Goal: Task Accomplishment & Management: Complete application form

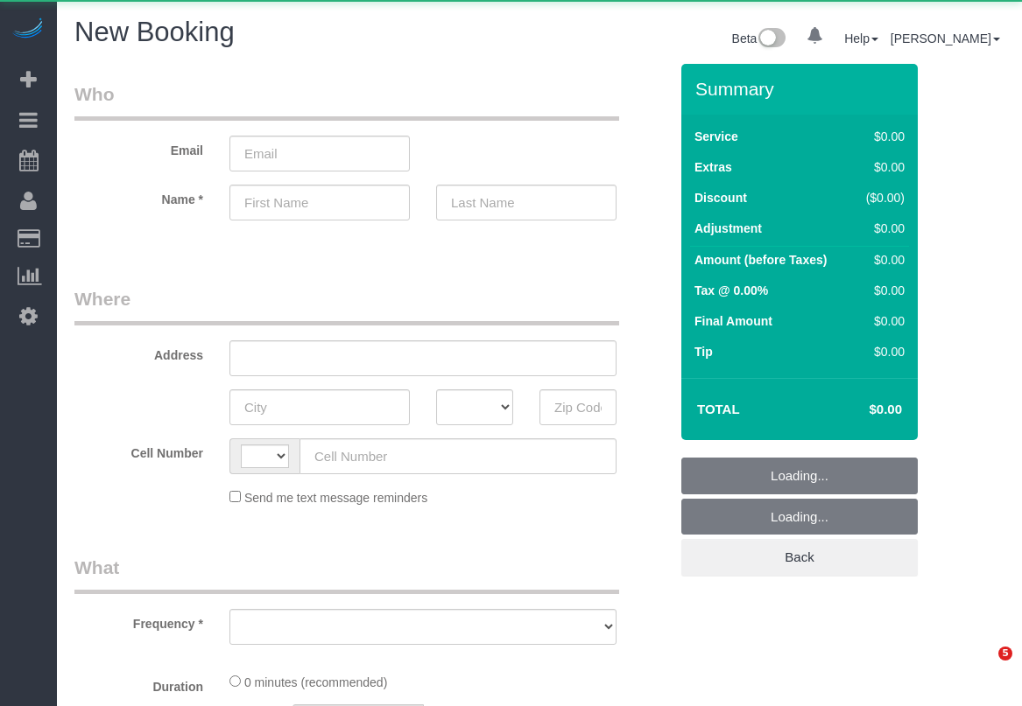
select select "number:89"
select select "number:90"
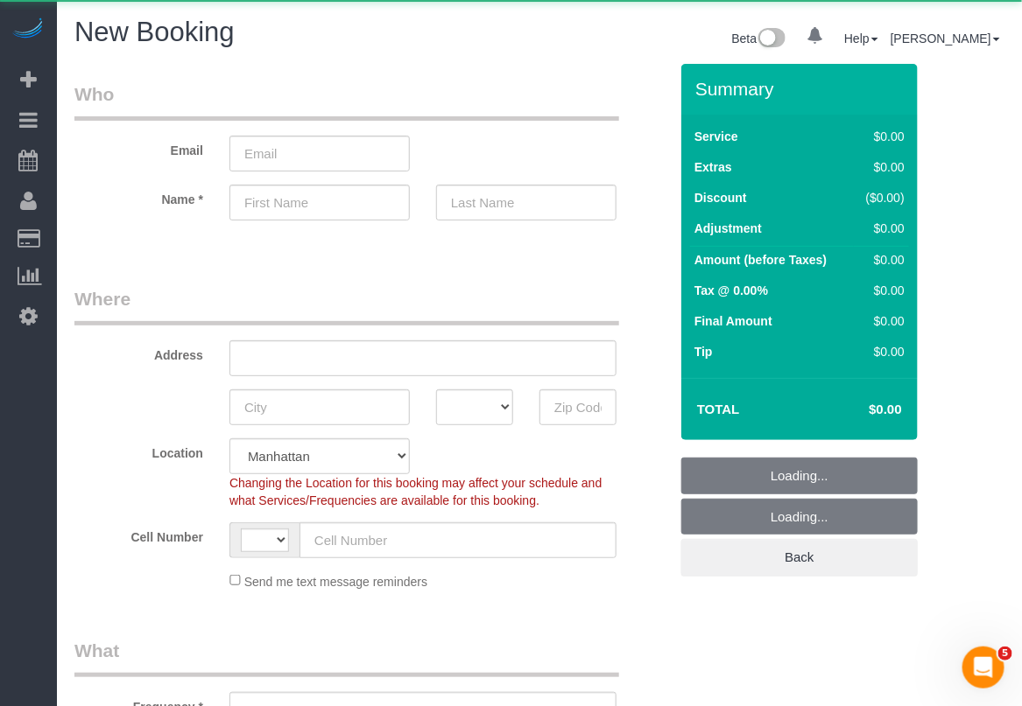
select select "string:[GEOGRAPHIC_DATA]"
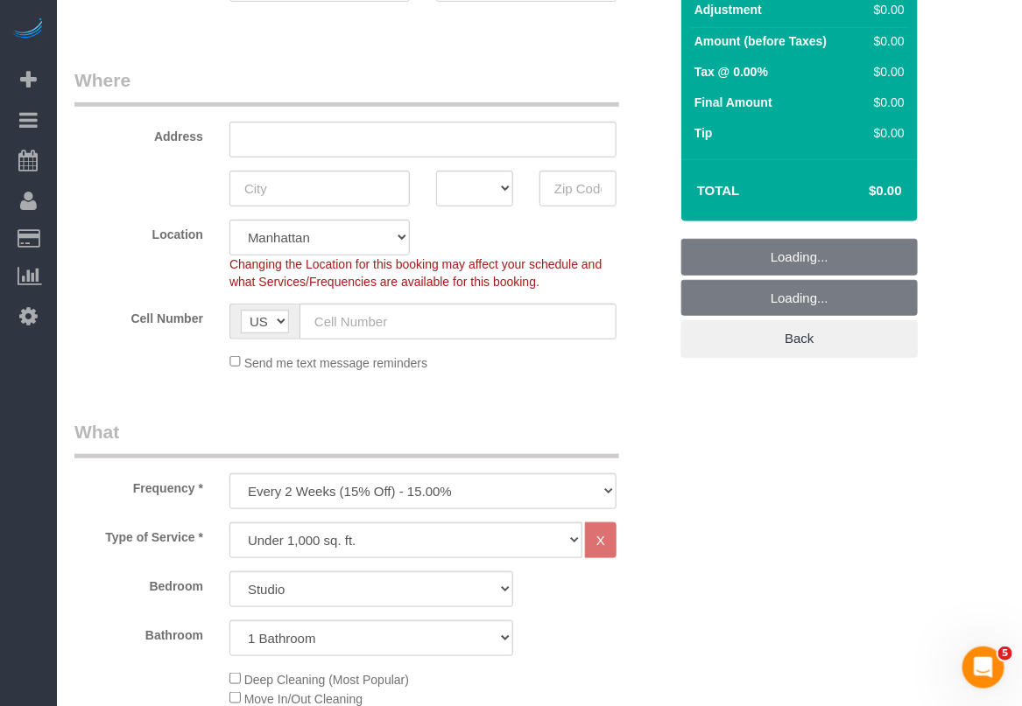
scroll to position [328, 0]
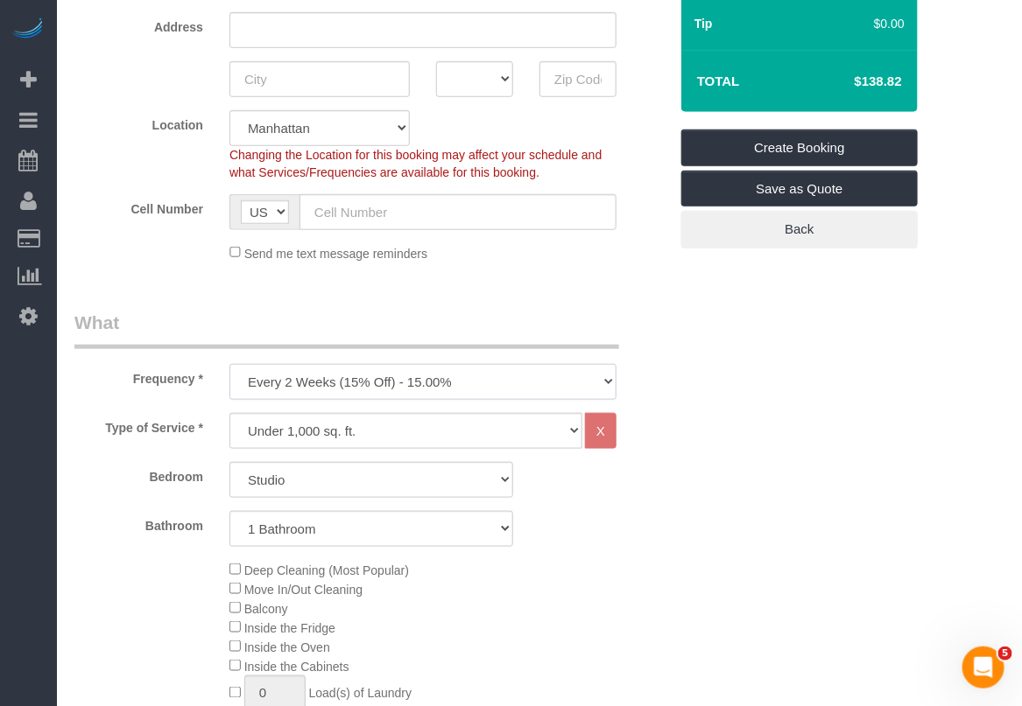
click at [530, 390] on select "One Time Weekly (20% Off) - 20.00% Every 2 Weeks (15% Off) - 15.00% Every 4 Wee…" at bounding box center [422, 382] width 387 height 36
select select "object:1460"
click at [229, 364] on select "One Time Weekly (20% Off) - 20.00% Every 2 Weeks (15% Off) - 15.00% Every 4 Wee…" at bounding box center [422, 382] width 387 height 36
click at [466, 482] on select "Studio 1 Bedroom 2 Bedrooms 3 Bedrooms" at bounding box center [371, 480] width 284 height 36
select select "1"
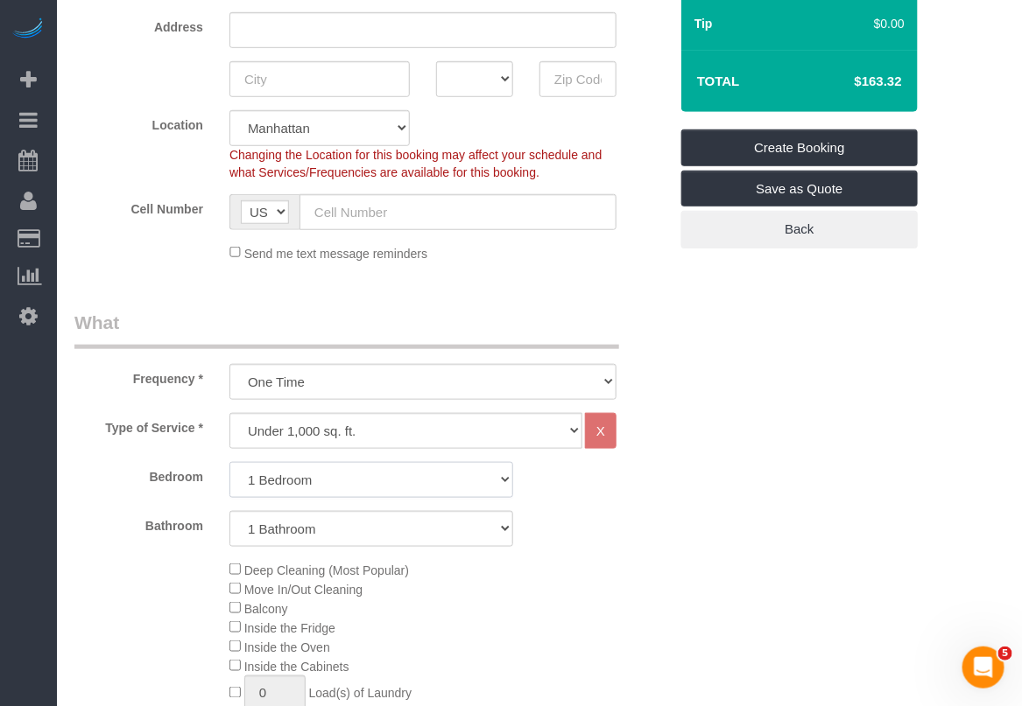
click at [229, 462] on select "Studio 1 Bedroom 2 Bedrooms 3 Bedrooms" at bounding box center [371, 480] width 284 height 36
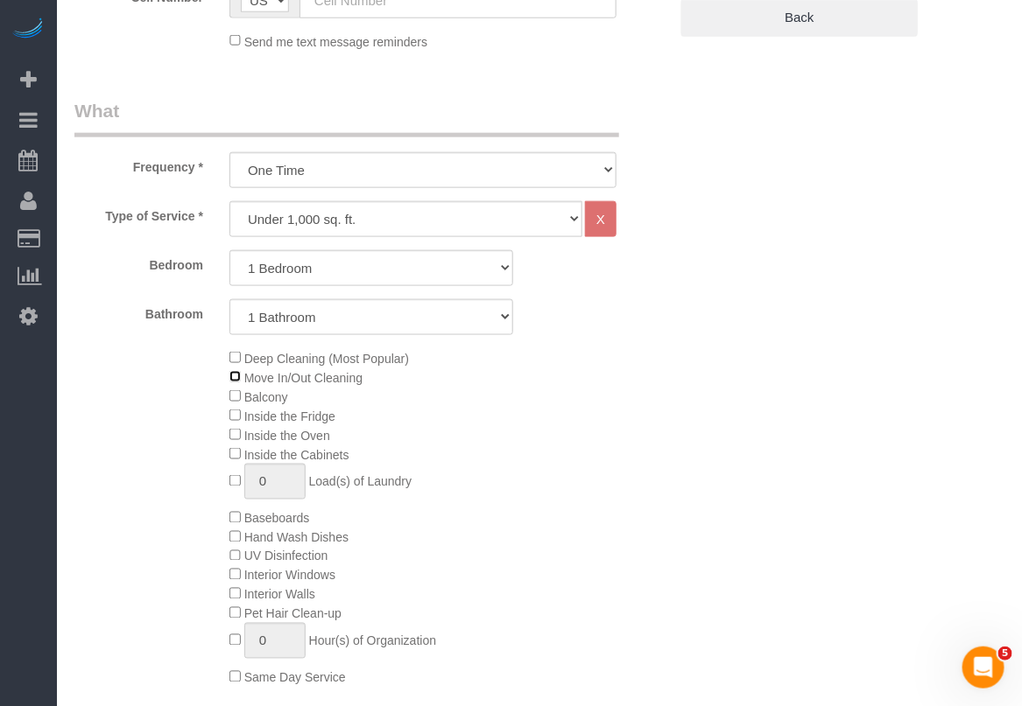
scroll to position [219, 0]
